Goal: Book appointment/travel/reservation

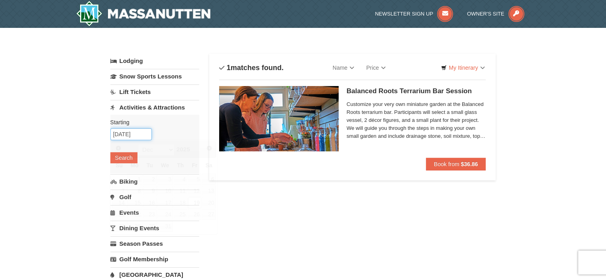
click at [140, 134] on input "[DATE]" at bounding box center [130, 134] width 41 height 12
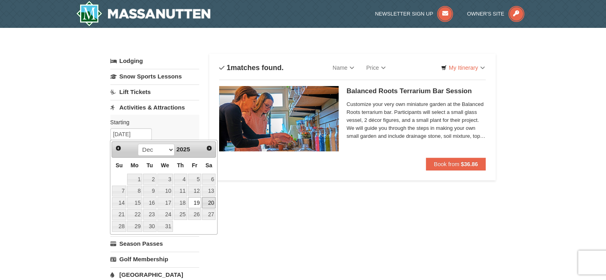
click at [206, 202] on link "20" at bounding box center [209, 202] width 14 height 11
type input "[DATE]"
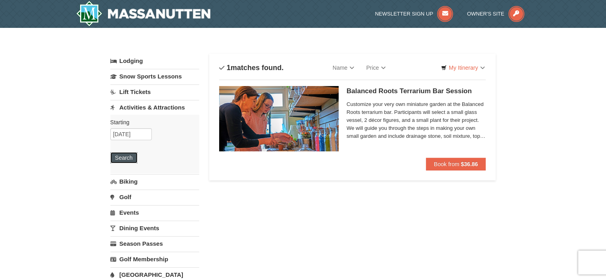
click at [131, 156] on button "Search" at bounding box center [123, 157] width 27 height 11
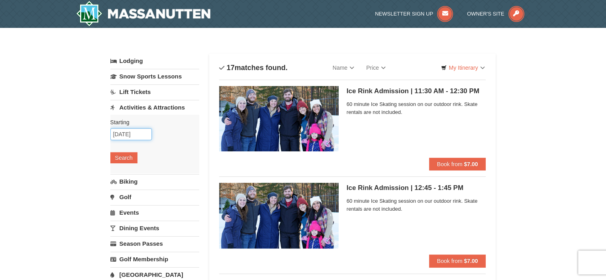
click at [142, 133] on input "[DATE]" at bounding box center [130, 134] width 41 height 12
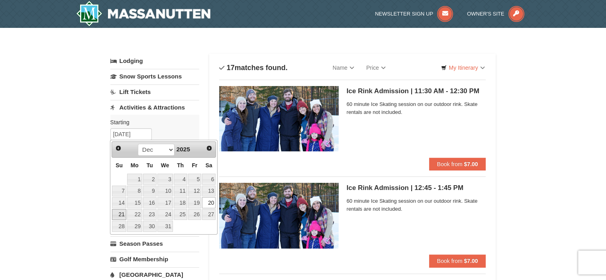
click at [124, 213] on link "21" at bounding box center [119, 214] width 14 height 11
type input "[DATE]"
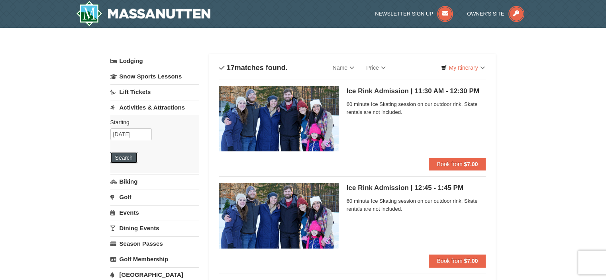
click at [133, 155] on button "Search" at bounding box center [123, 157] width 27 height 11
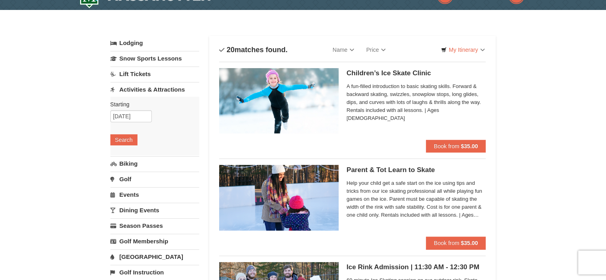
scroll to position [11, 0]
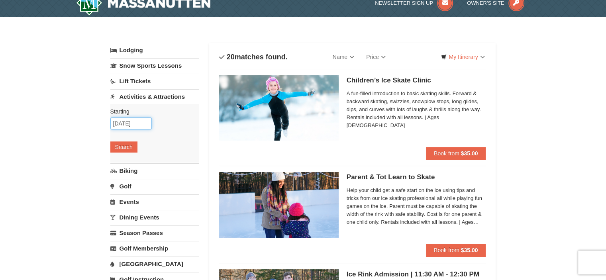
click at [129, 120] on input "[DATE]" at bounding box center [130, 124] width 41 height 12
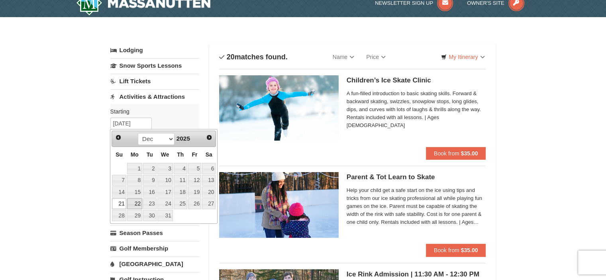
click at [138, 203] on link "22" at bounding box center [134, 204] width 15 height 11
type input "12/22/2025"
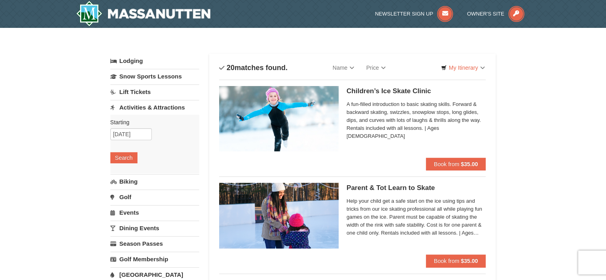
scroll to position [0, 0]
